Goal: Transaction & Acquisition: Book appointment/travel/reservation

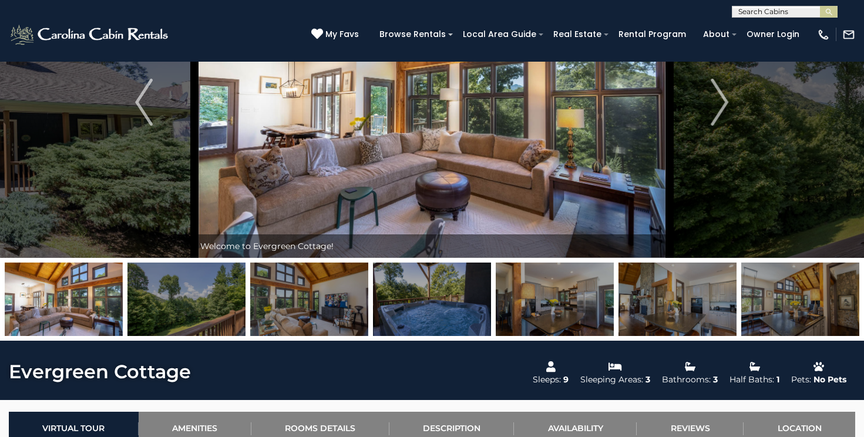
scroll to position [135, 0]
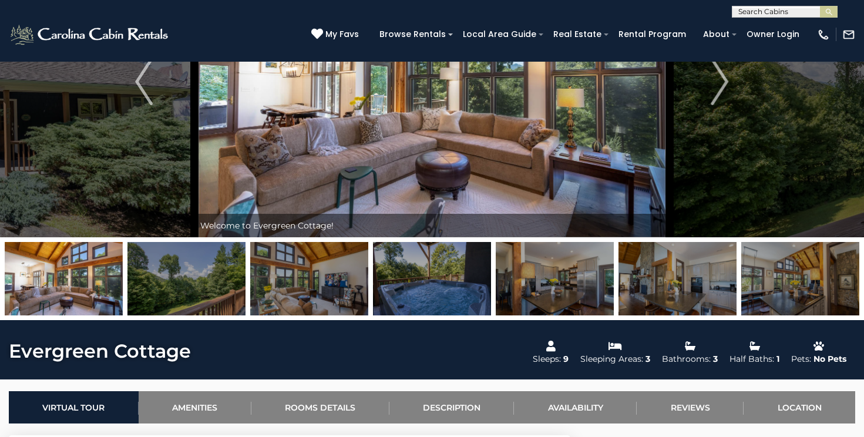
click at [402, 281] on img at bounding box center [432, 278] width 118 height 73
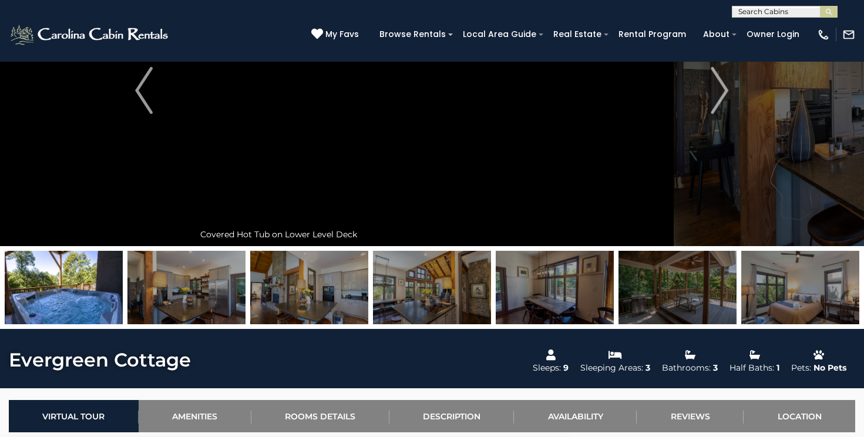
scroll to position [125, 0]
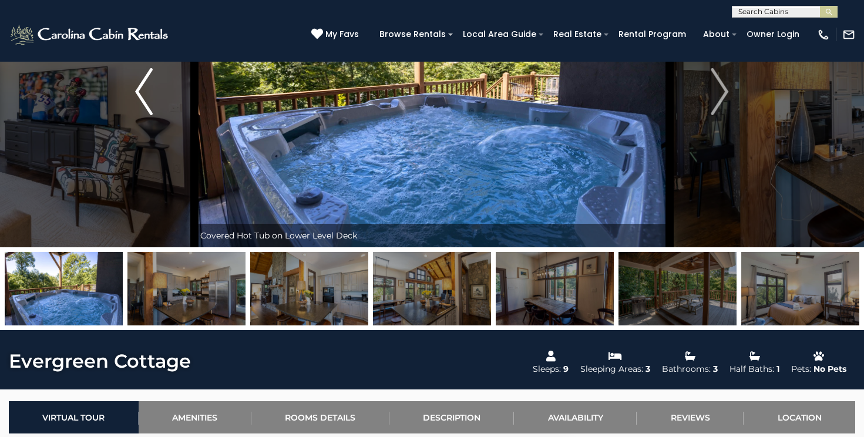
click at [146, 93] on img "Previous" at bounding box center [144, 91] width 18 height 47
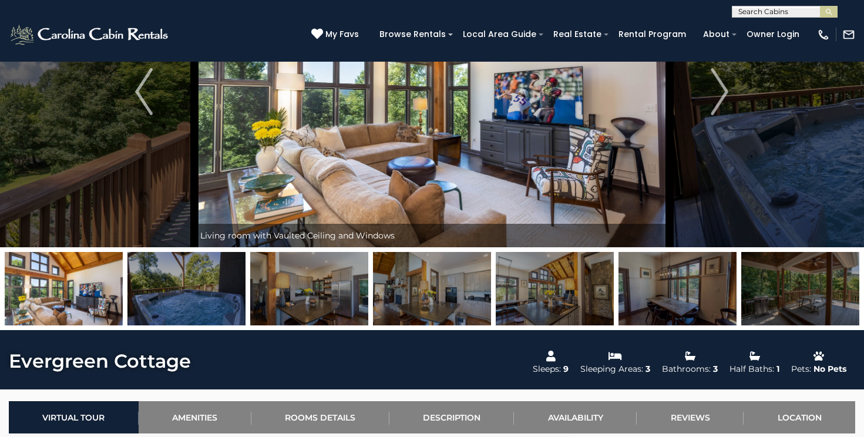
click at [788, 305] on img at bounding box center [800, 288] width 118 height 73
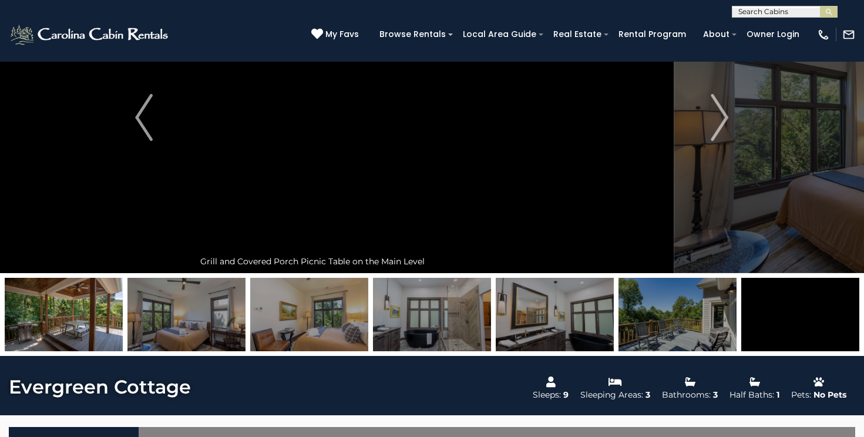
scroll to position [81, 0]
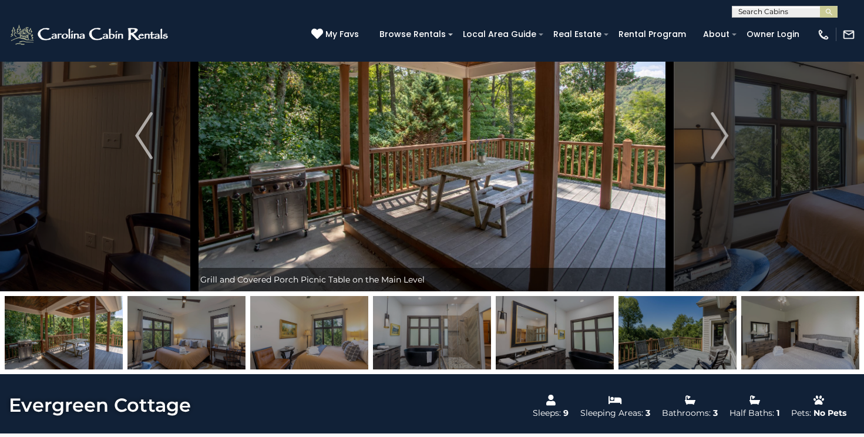
click at [689, 321] on img at bounding box center [677, 332] width 118 height 73
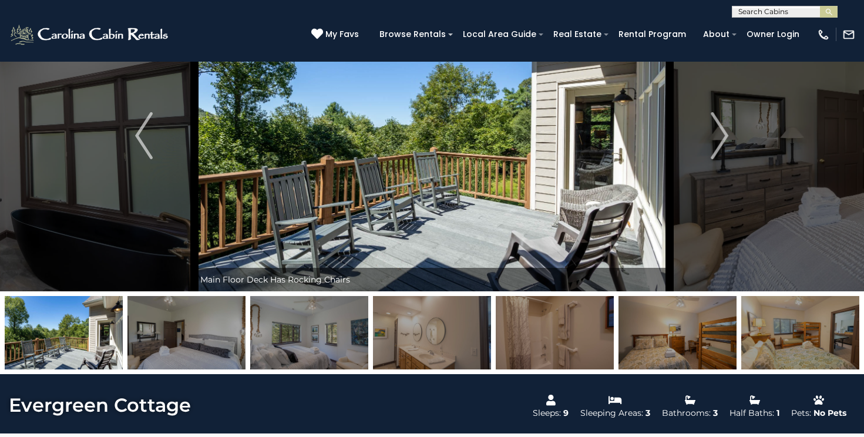
click at [173, 341] on img at bounding box center [186, 332] width 118 height 73
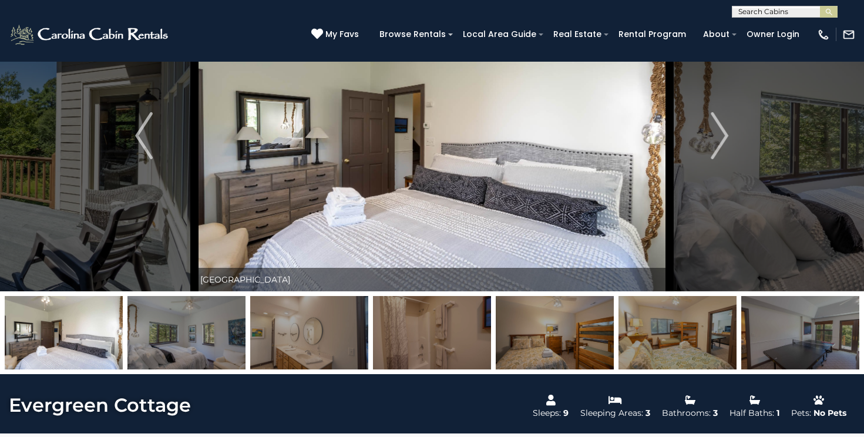
click at [159, 323] on img at bounding box center [186, 332] width 118 height 73
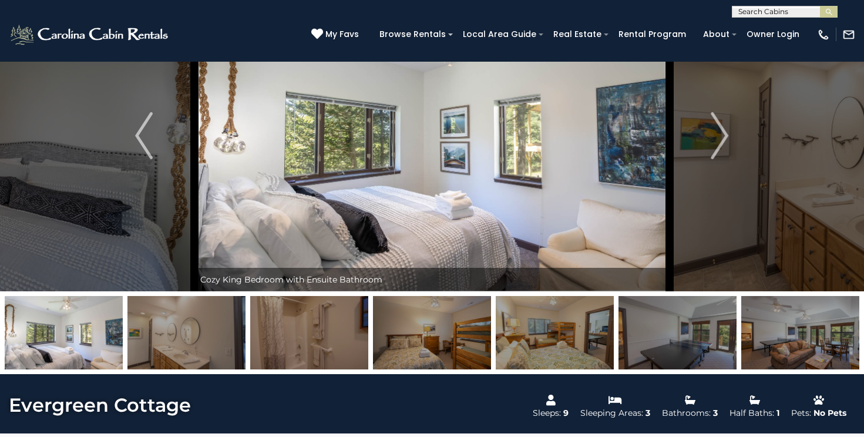
click at [49, 323] on img at bounding box center [64, 332] width 118 height 73
click at [202, 335] on img at bounding box center [186, 332] width 118 height 73
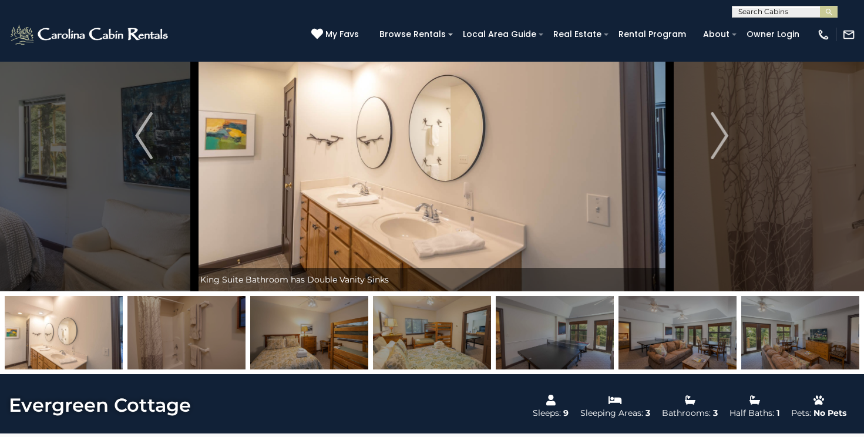
click at [179, 330] on img at bounding box center [186, 332] width 118 height 73
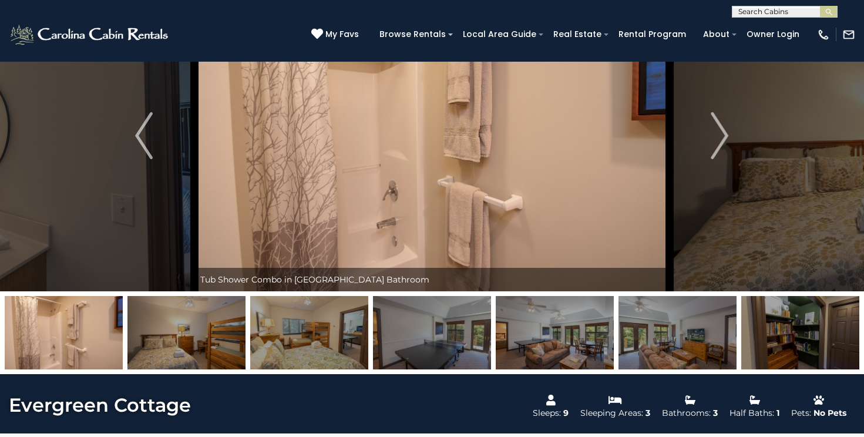
click at [191, 334] on img at bounding box center [186, 332] width 118 height 73
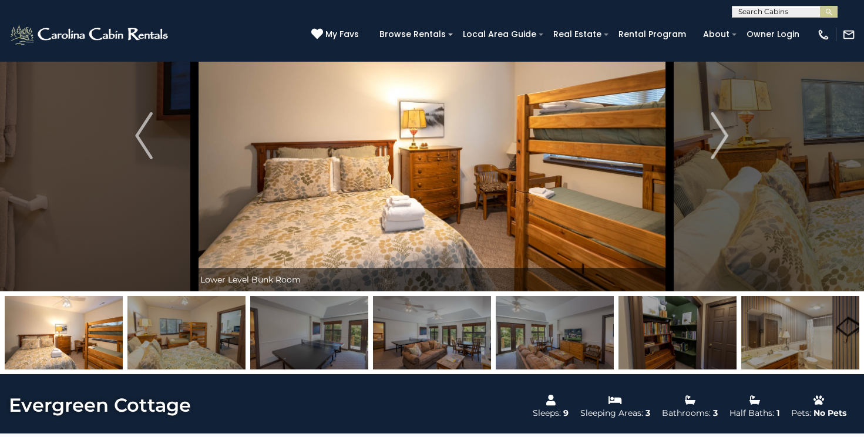
click at [313, 321] on img at bounding box center [309, 332] width 118 height 73
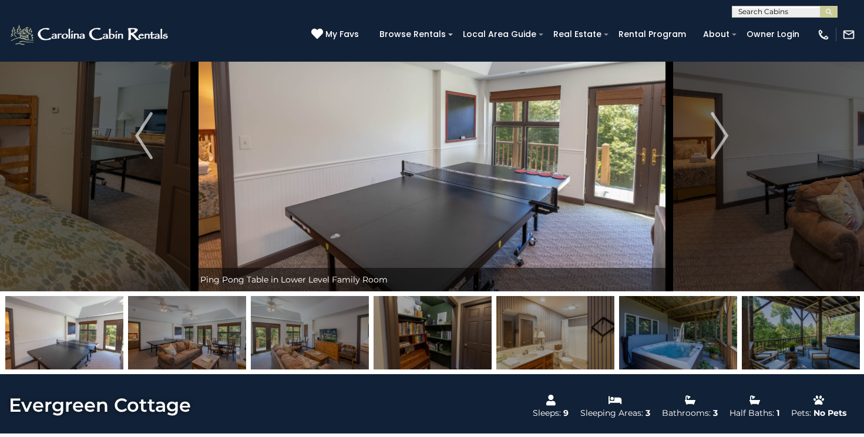
click at [193, 339] on img at bounding box center [187, 332] width 118 height 73
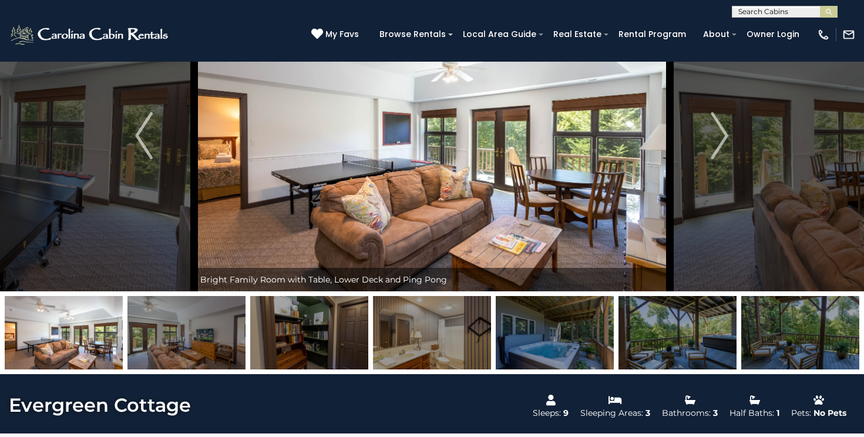
click at [184, 329] on img at bounding box center [186, 332] width 118 height 73
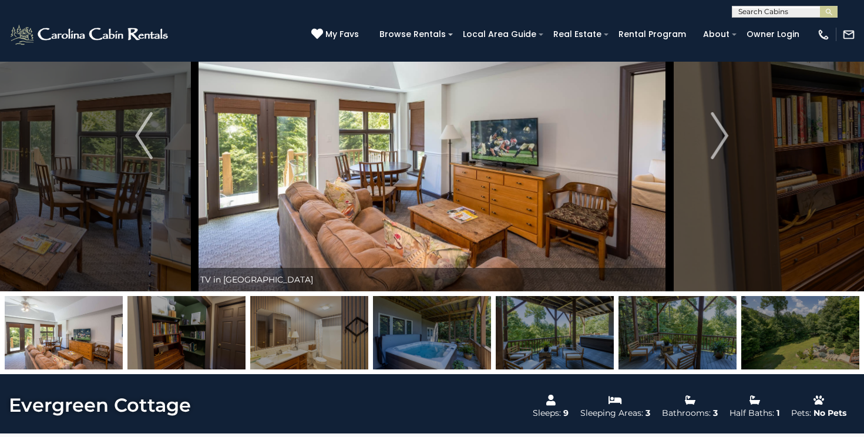
click at [184, 329] on img at bounding box center [186, 332] width 118 height 73
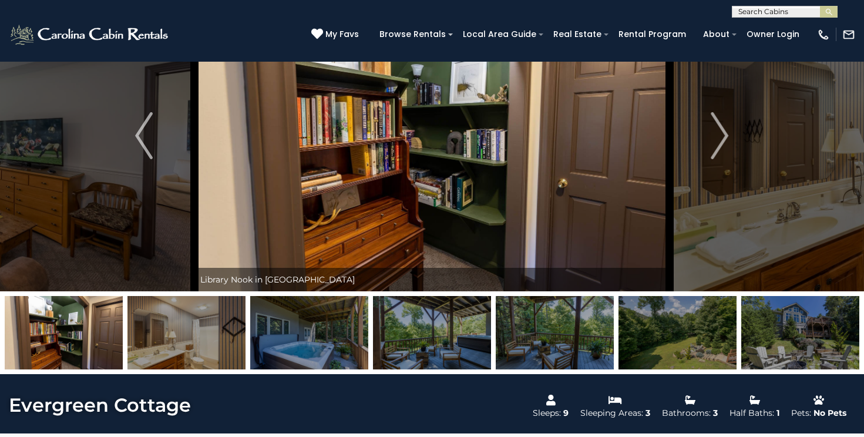
click at [176, 305] on img at bounding box center [186, 332] width 118 height 73
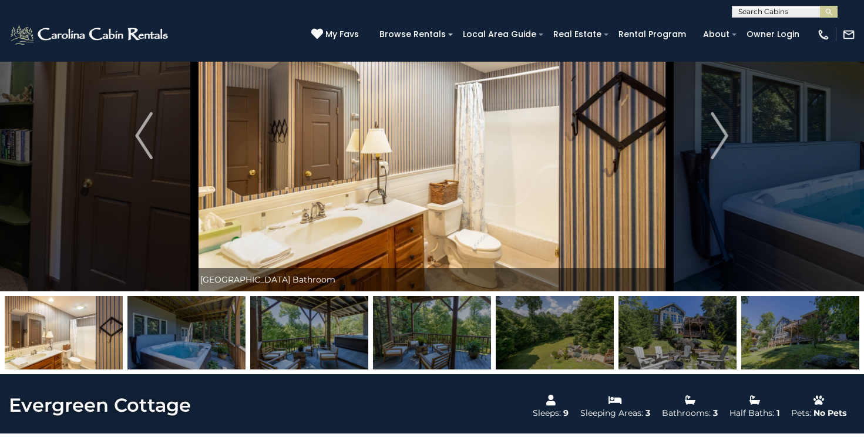
click at [177, 310] on img at bounding box center [186, 332] width 118 height 73
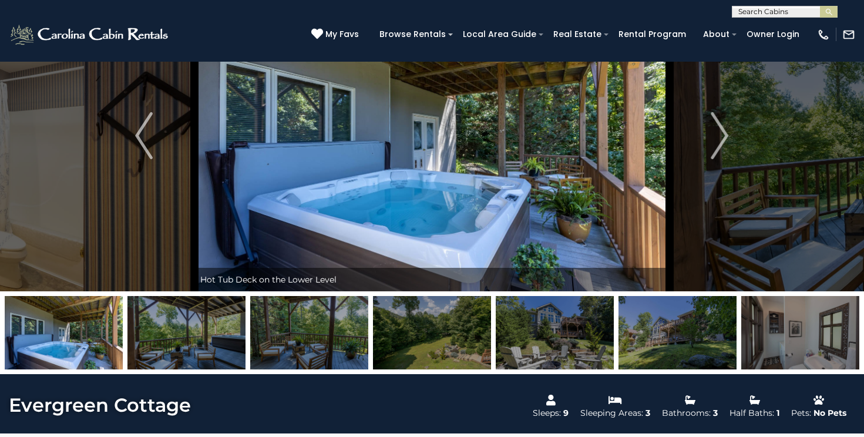
click at [177, 310] on img at bounding box center [186, 332] width 118 height 73
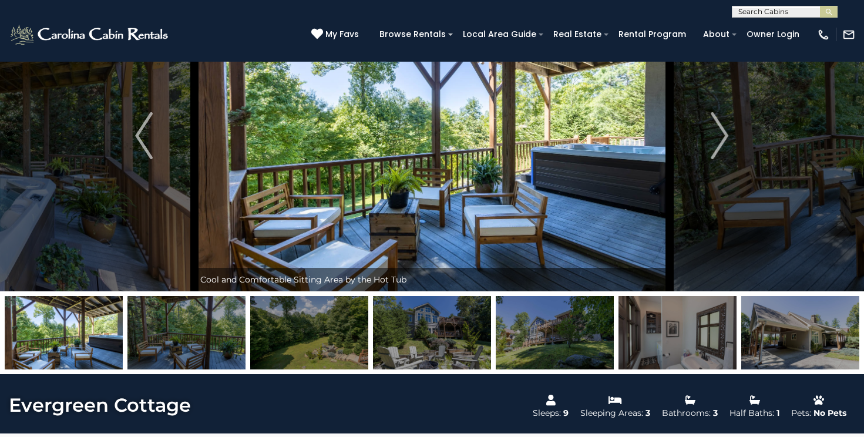
click at [177, 318] on img at bounding box center [186, 332] width 118 height 73
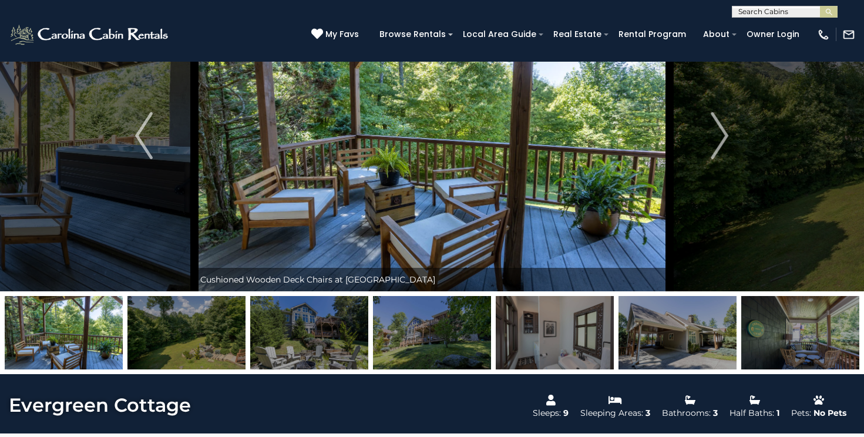
click at [178, 319] on img at bounding box center [186, 332] width 118 height 73
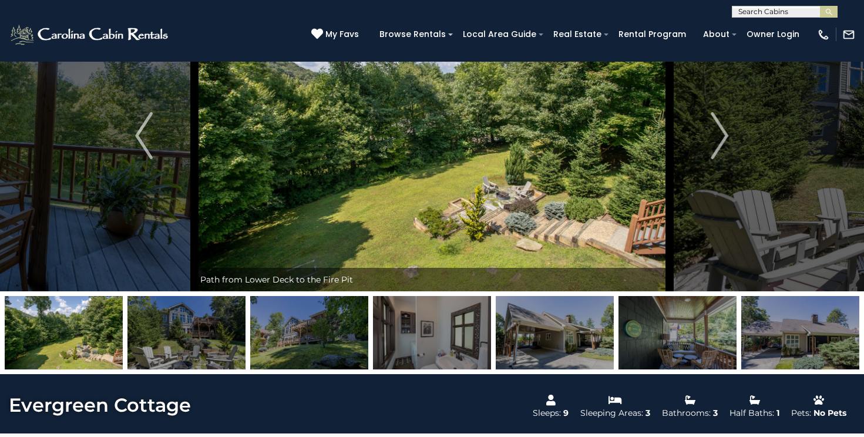
click at [178, 323] on img at bounding box center [186, 332] width 118 height 73
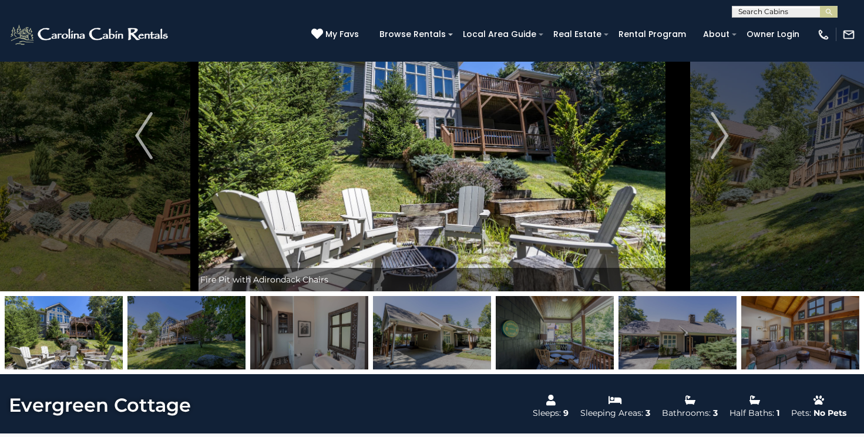
click at [190, 329] on img at bounding box center [186, 332] width 118 height 73
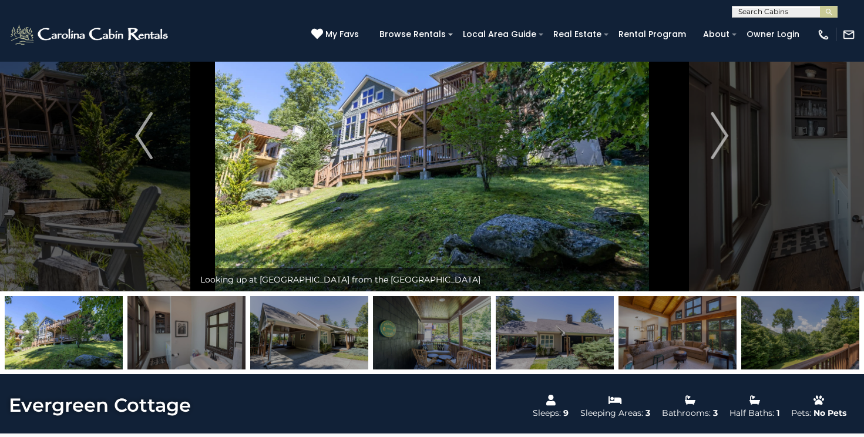
click at [315, 327] on img at bounding box center [309, 332] width 118 height 73
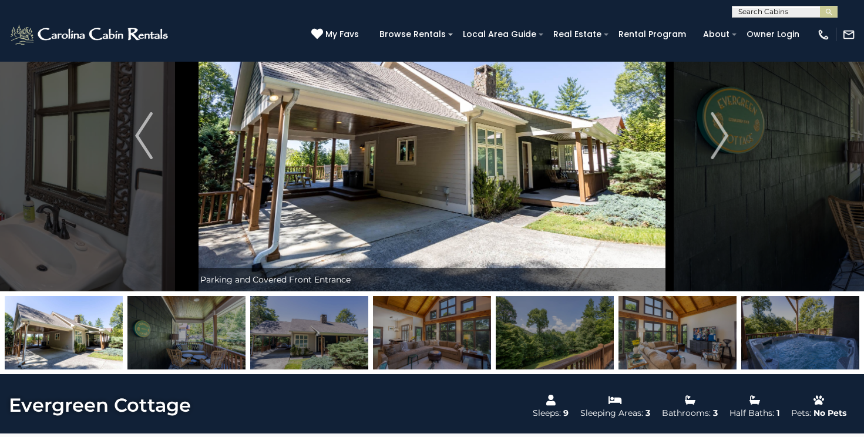
click at [309, 326] on img at bounding box center [309, 332] width 118 height 73
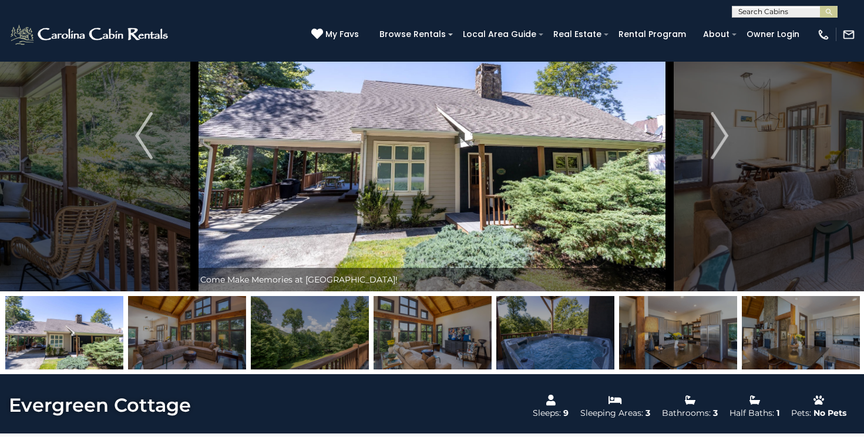
click at [800, 346] on img at bounding box center [800, 332] width 118 height 73
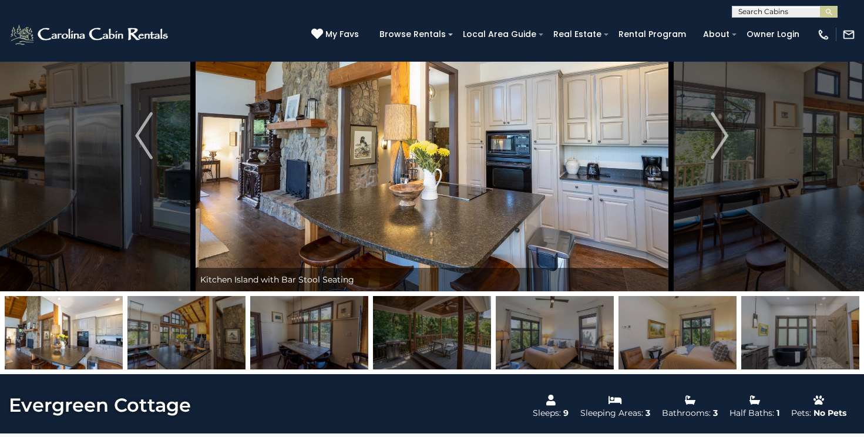
click at [210, 335] on img at bounding box center [186, 332] width 118 height 73
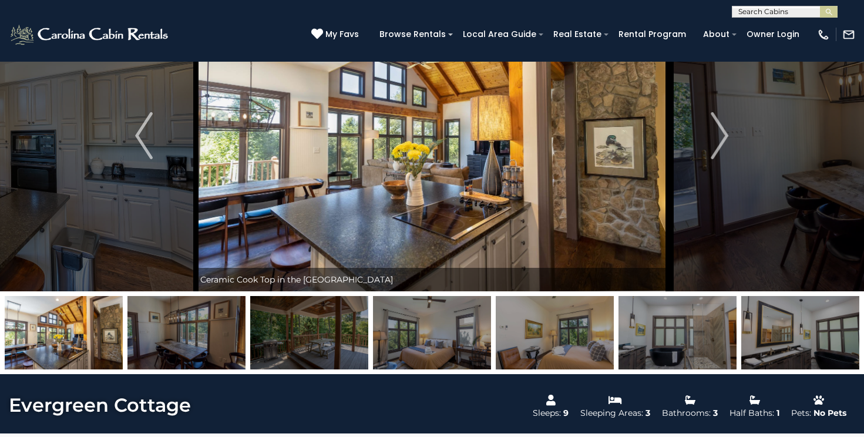
click at [554, 336] on img at bounding box center [554, 332] width 118 height 73
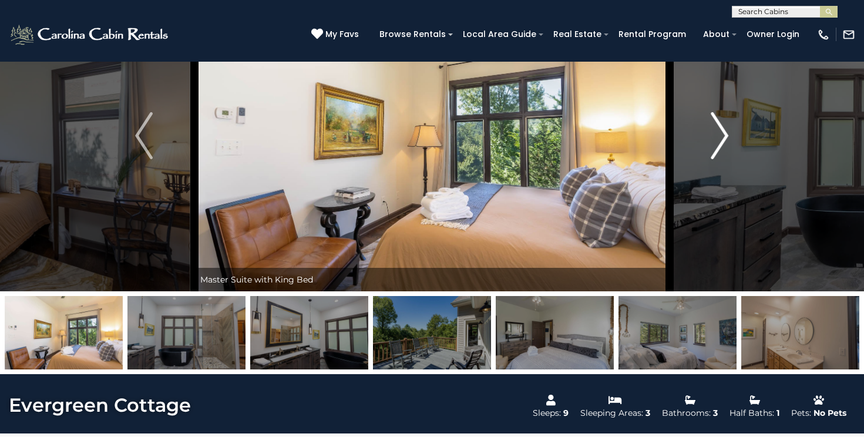
click at [716, 131] on img "Next" at bounding box center [720, 135] width 18 height 47
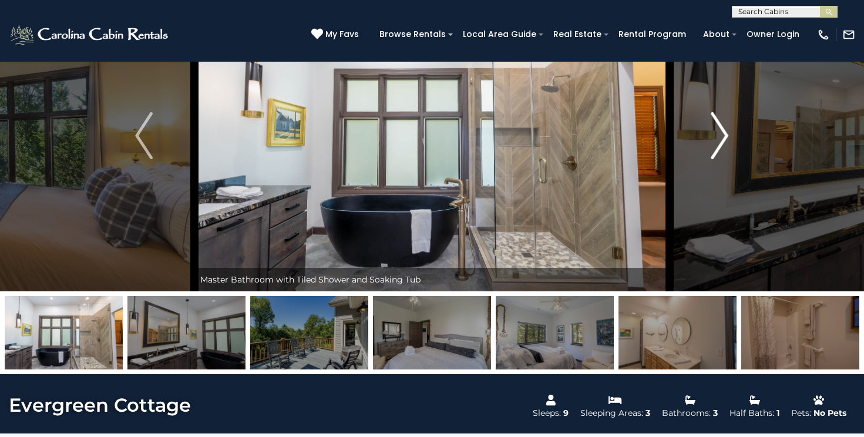
click at [722, 130] on img "Next" at bounding box center [720, 135] width 18 height 47
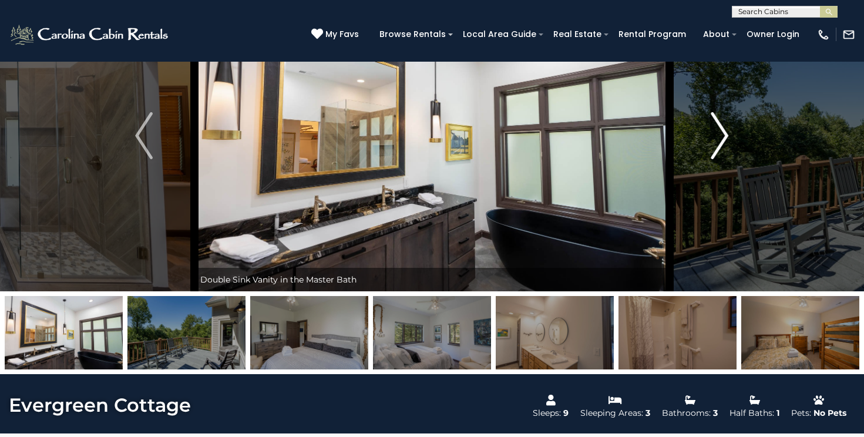
click at [722, 129] on img "Next" at bounding box center [720, 135] width 18 height 47
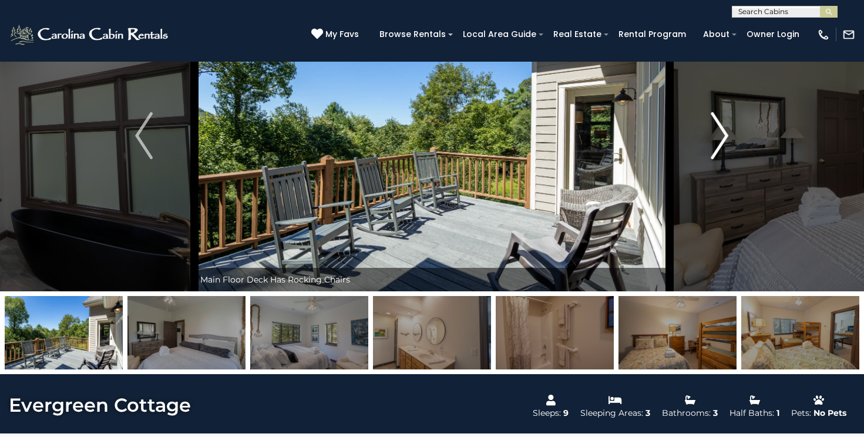
click at [722, 129] on img "Next" at bounding box center [720, 135] width 18 height 47
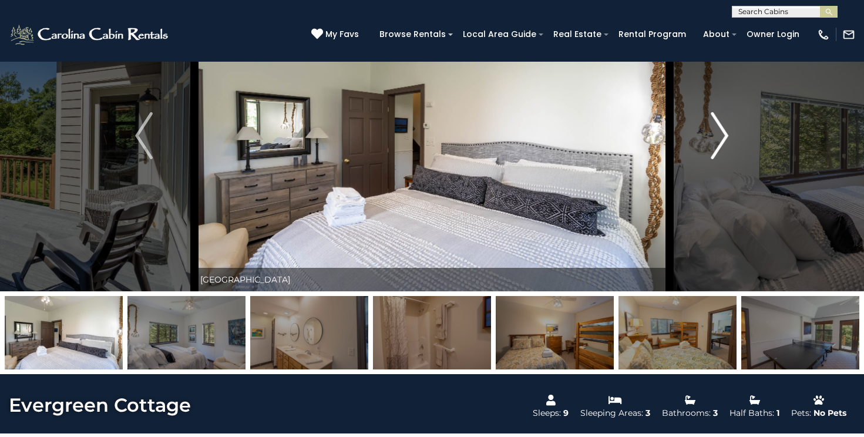
click at [729, 139] on img "Next" at bounding box center [720, 135] width 18 height 47
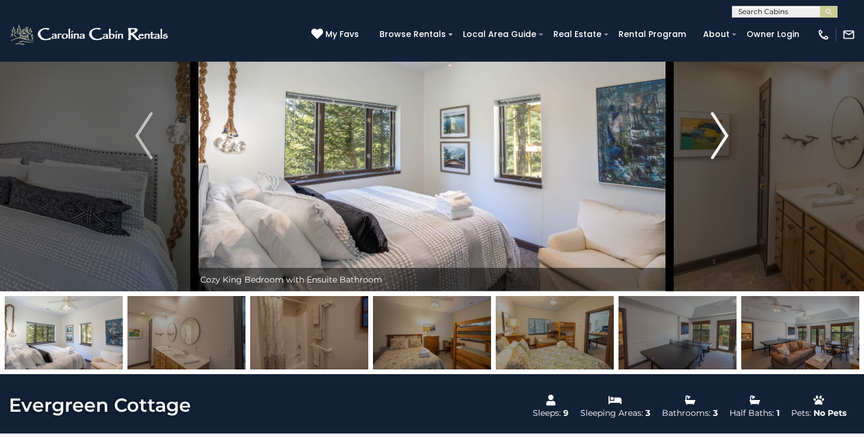
click at [727, 137] on img "Next" at bounding box center [720, 135] width 18 height 47
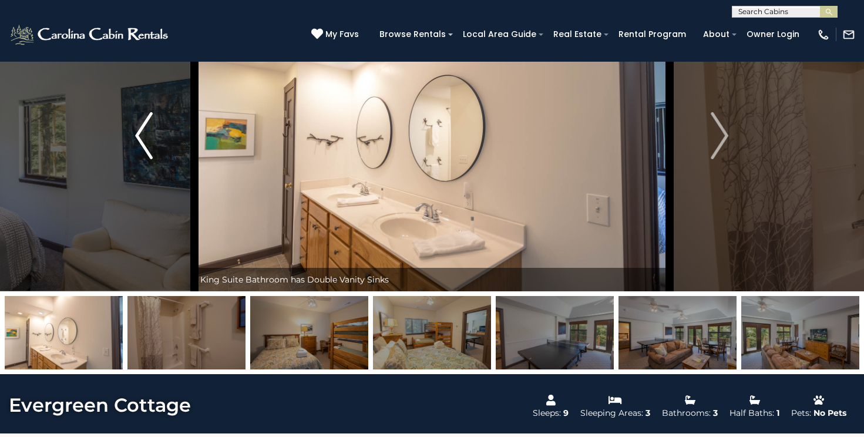
click at [127, 136] on button "Previous" at bounding box center [144, 135] width 100 height 311
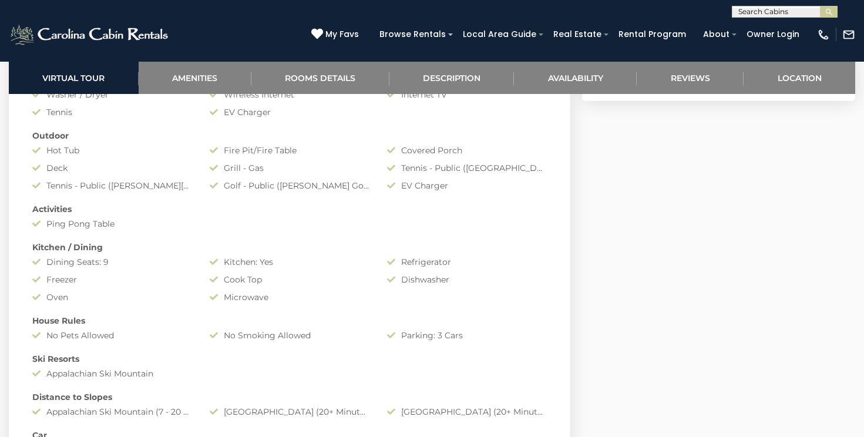
scroll to position [1294, 0]
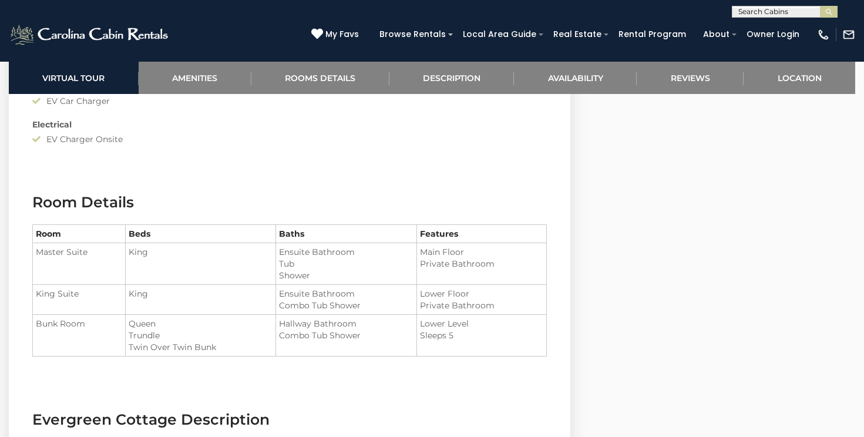
click at [309, 261] on li "Tub" at bounding box center [346, 264] width 134 height 12
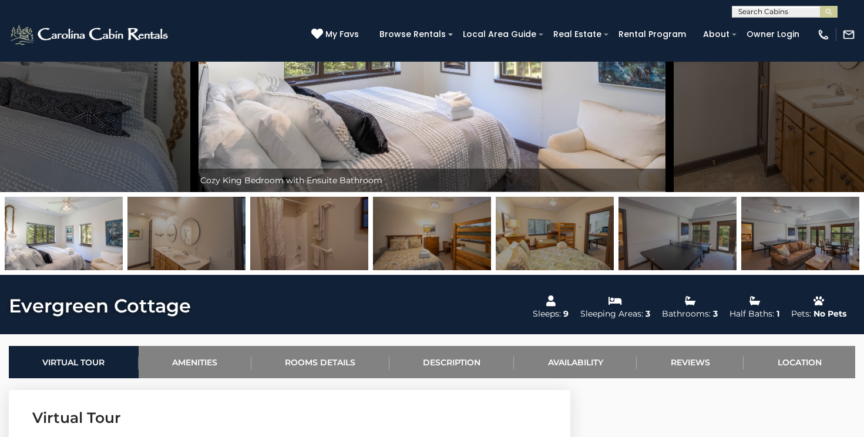
scroll to position [153, 0]
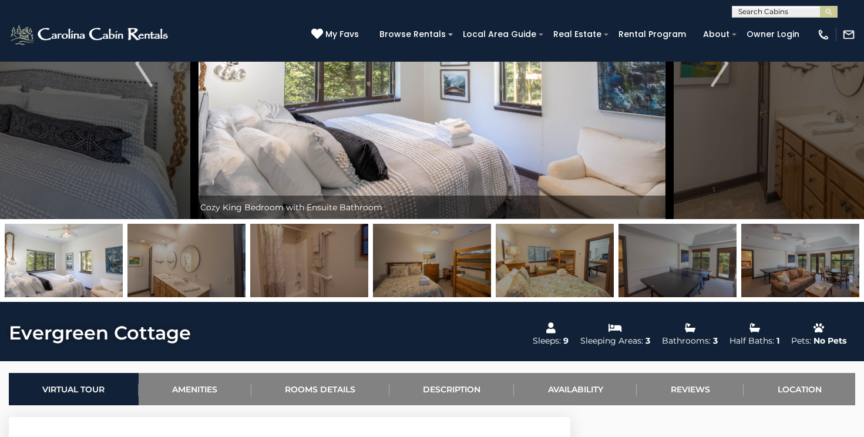
click at [9, 267] on img at bounding box center [64, 260] width 118 height 73
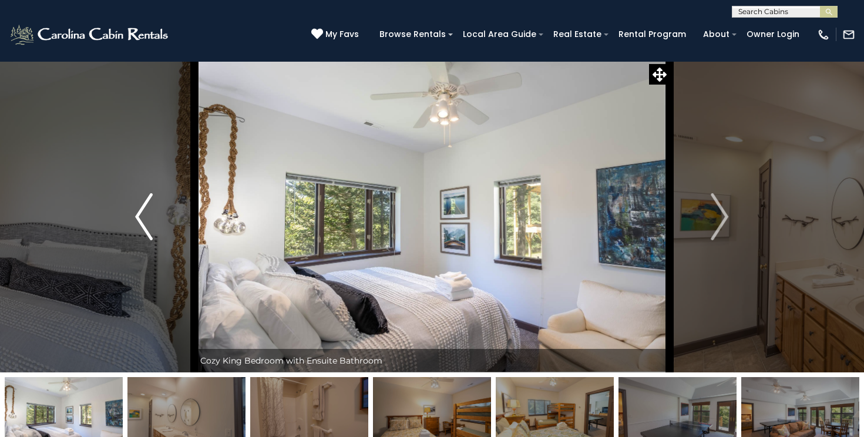
scroll to position [0, 0]
click at [147, 216] on img "Previous" at bounding box center [144, 216] width 18 height 47
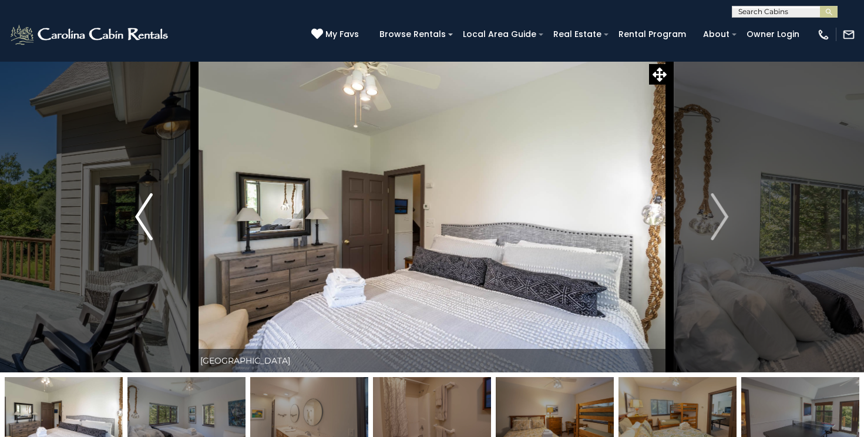
click at [144, 216] on img "Previous" at bounding box center [144, 216] width 18 height 47
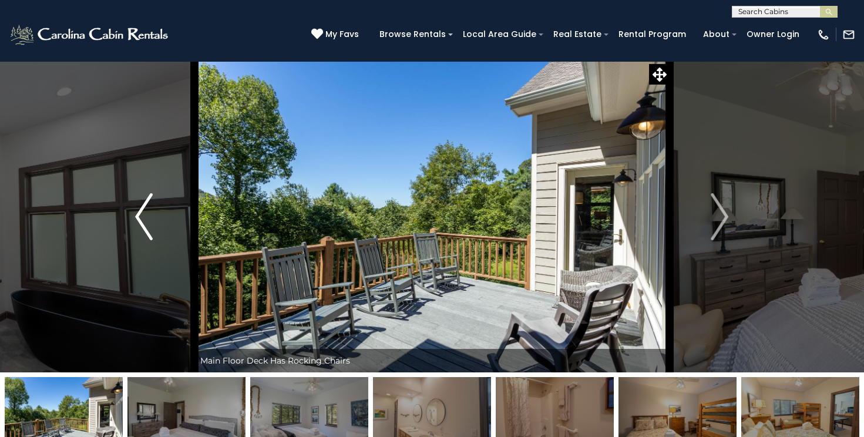
click at [144, 216] on img "Previous" at bounding box center [144, 216] width 18 height 47
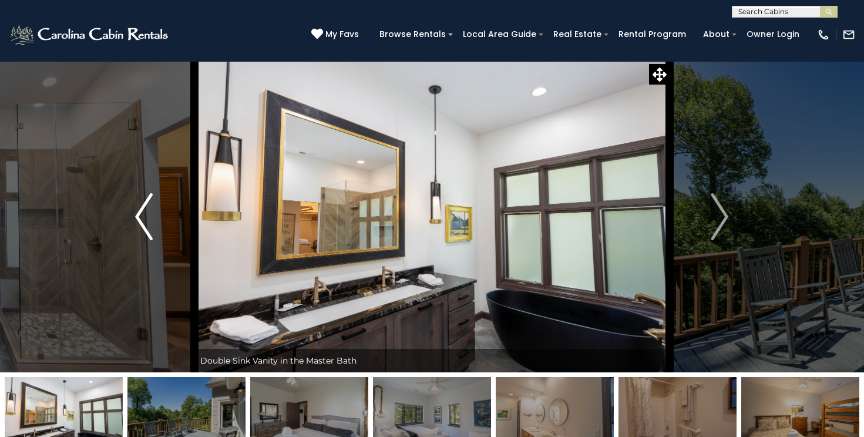
click at [144, 216] on img "Previous" at bounding box center [144, 216] width 18 height 47
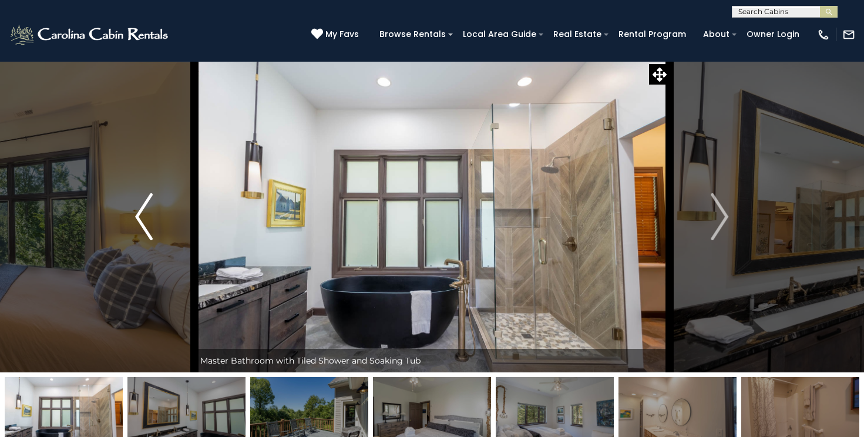
click at [144, 216] on img "Previous" at bounding box center [144, 216] width 18 height 47
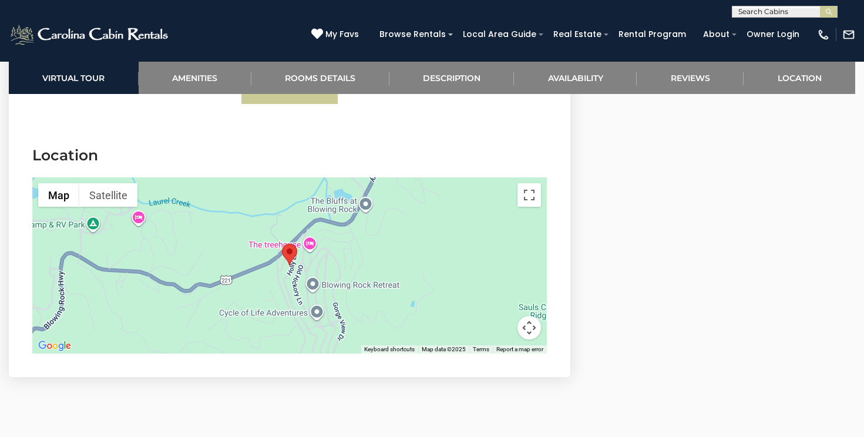
scroll to position [2663, 0]
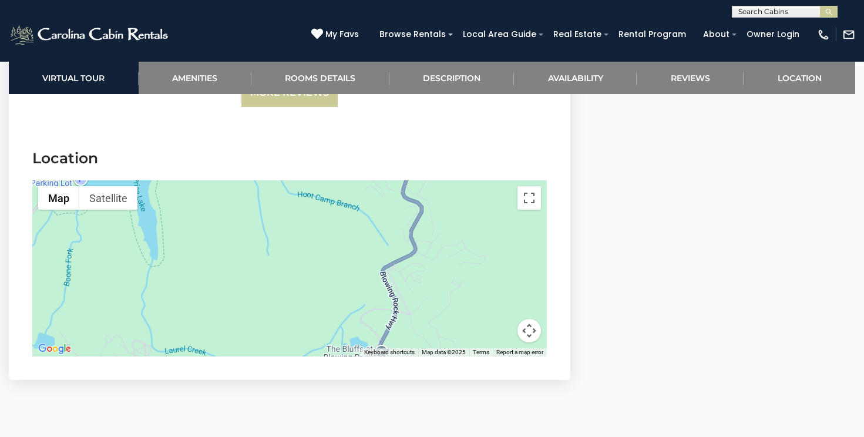
drag, startPoint x: 298, startPoint y: 258, endPoint x: 301, endPoint y: 414, distance: 156.8
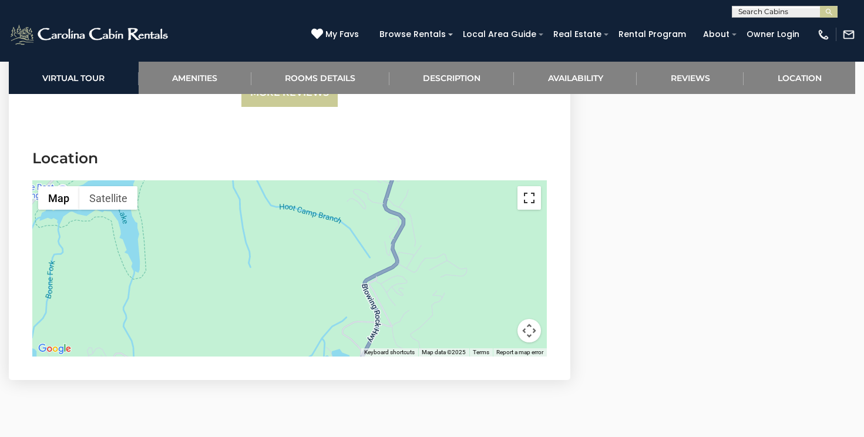
click at [525, 186] on button "Toggle fullscreen view" at bounding box center [528, 197] width 23 height 23
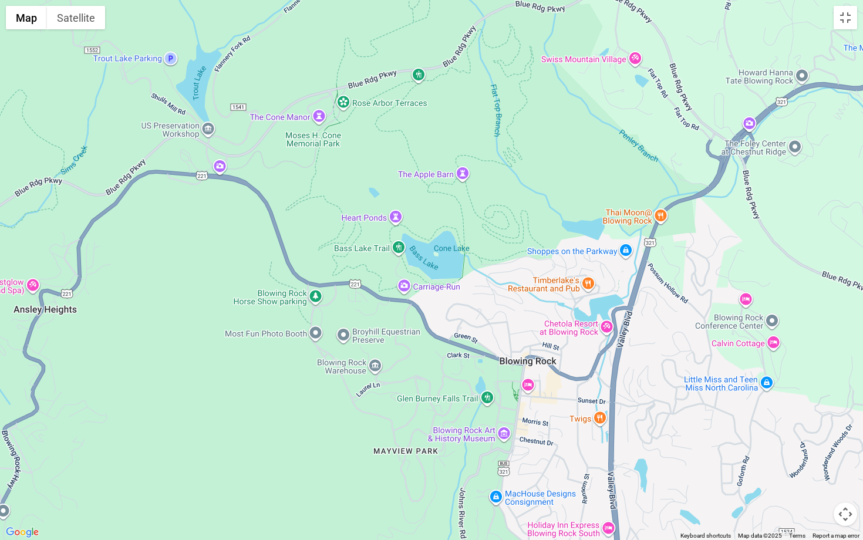
drag, startPoint x: 731, startPoint y: 77, endPoint x: 228, endPoint y: 224, distance: 523.7
click at [228, 224] on div at bounding box center [431, 270] width 863 height 540
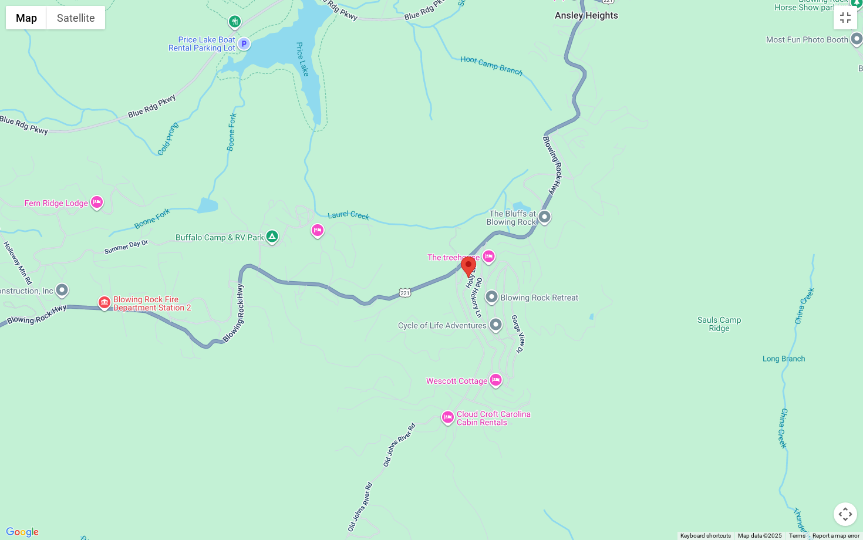
drag, startPoint x: 255, startPoint y: 388, endPoint x: 797, endPoint y: 93, distance: 617.1
click at [797, 93] on div at bounding box center [431, 270] width 863 height 540
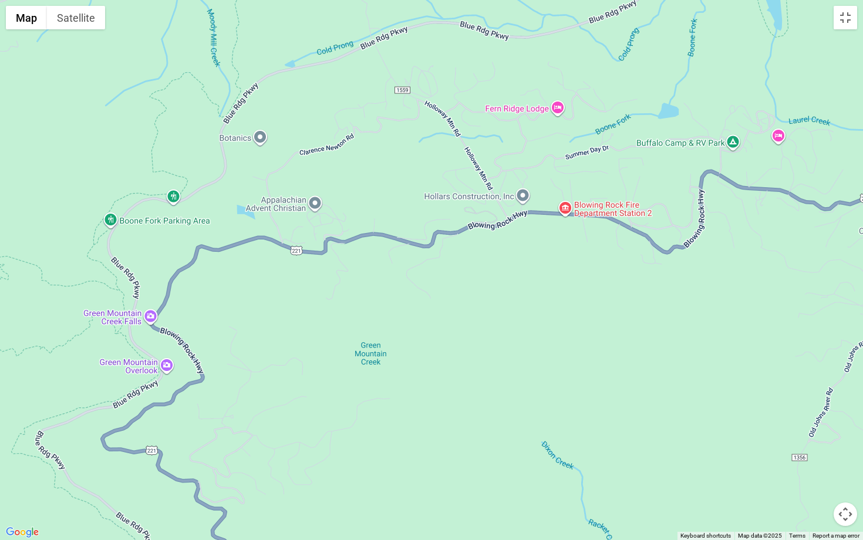
drag, startPoint x: 311, startPoint y: 372, endPoint x: 773, endPoint y: 277, distance: 472.3
click at [773, 277] on div at bounding box center [431, 270] width 863 height 540
click at [149, 314] on div at bounding box center [431, 270] width 863 height 540
click at [151, 321] on div at bounding box center [431, 270] width 863 height 540
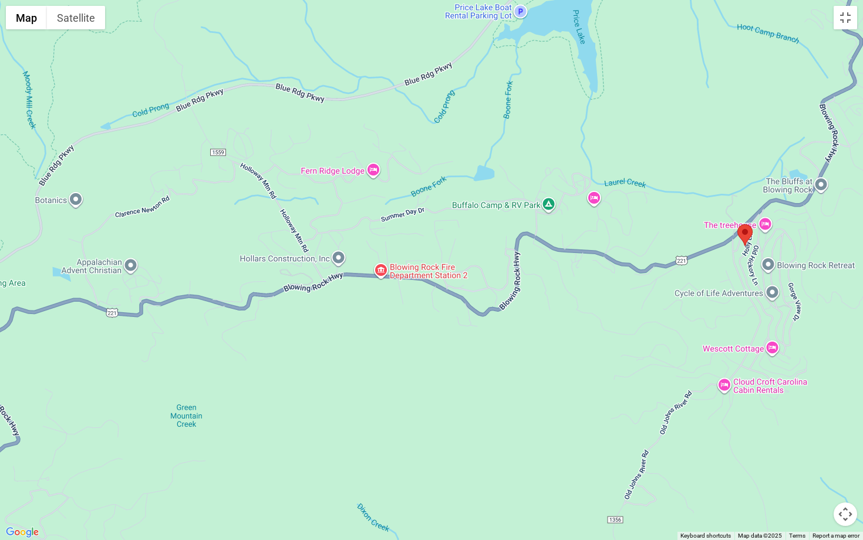
drag, startPoint x: 296, startPoint y: 335, endPoint x: 109, endPoint y: 395, distance: 196.1
click at [110, 395] on div at bounding box center [431, 270] width 863 height 540
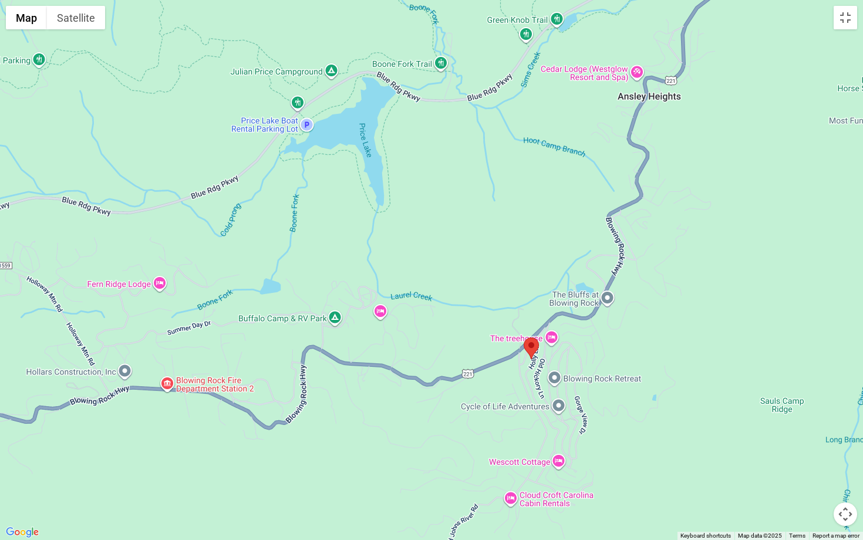
drag, startPoint x: 577, startPoint y: 302, endPoint x: 359, endPoint y: 419, distance: 247.2
click at [359, 419] on div at bounding box center [431, 270] width 863 height 540
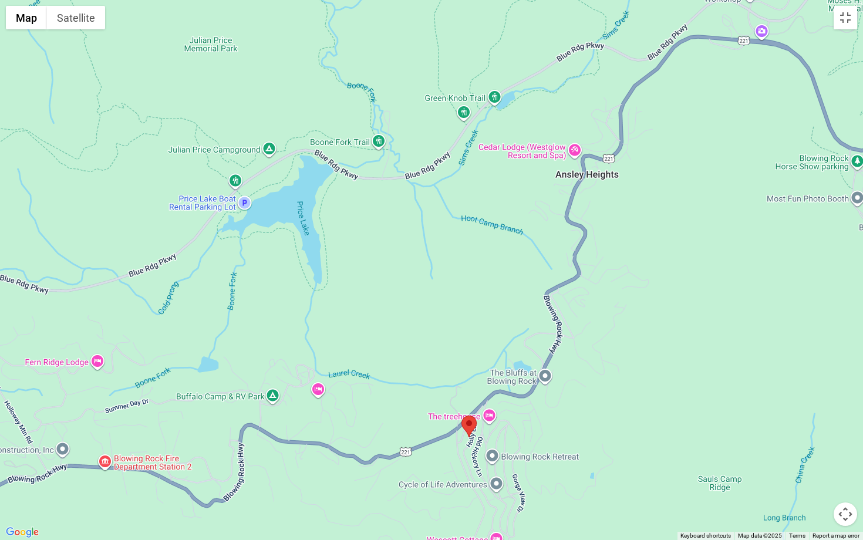
drag, startPoint x: 387, startPoint y: 252, endPoint x: 319, endPoint y: 339, distance: 110.0
click at [319, 339] on div at bounding box center [431, 270] width 863 height 540
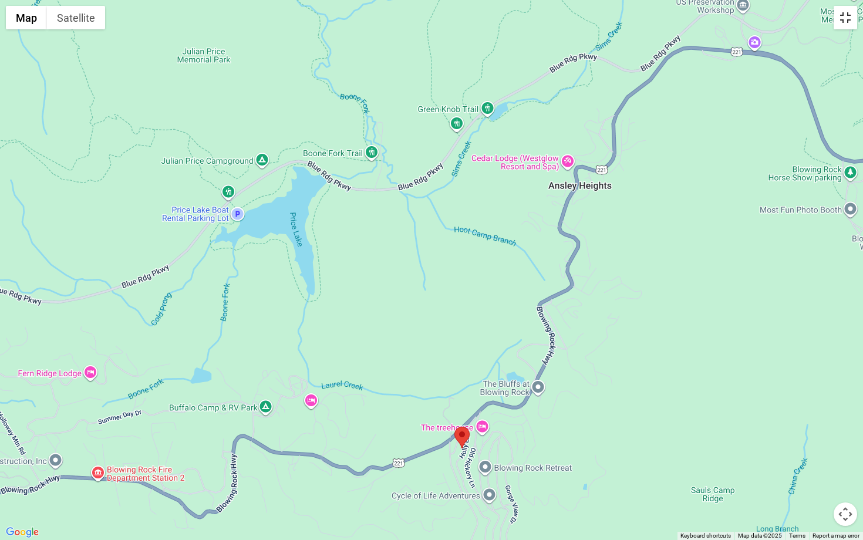
click at [849, 22] on button "Toggle fullscreen view" at bounding box center [845, 17] width 23 height 23
